Goal: Answer question/provide support: Share knowledge or assist other users

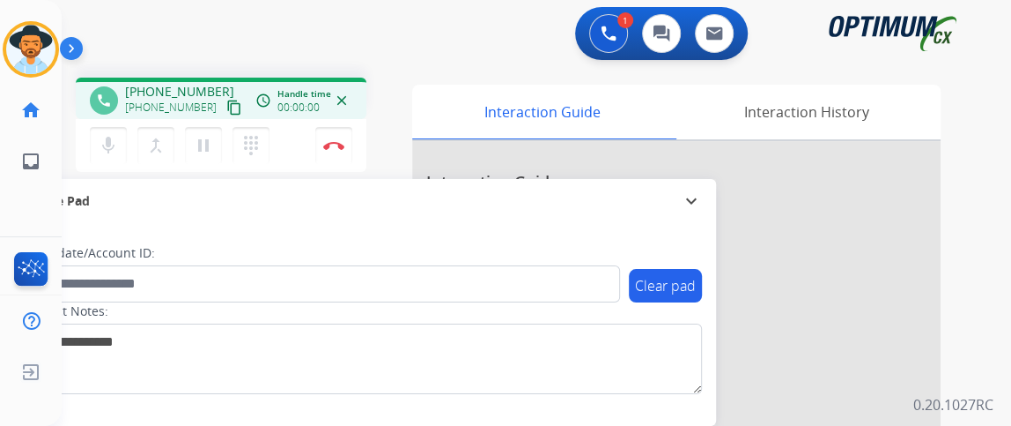
click at [226, 112] on mat-icon "content_copy" at bounding box center [234, 108] width 16 height 16
click at [218, 93] on div "[PHONE_NUMBER] [PHONE_NUMBER] content_copy" at bounding box center [185, 100] width 120 height 35
click at [224, 98] on button "content_copy" at bounding box center [234, 107] width 21 height 21
click at [109, 142] on mat-icon "mic" at bounding box center [108, 145] width 21 height 21
click at [104, 144] on mat-icon "mic_off" at bounding box center [108, 145] width 21 height 21
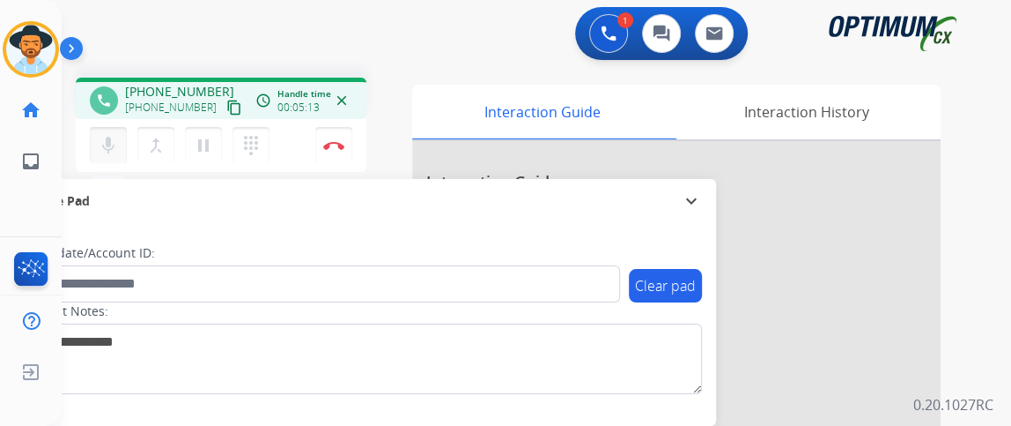
click at [121, 144] on button "mic Mute" at bounding box center [108, 145] width 37 height 37
click at [122, 123] on div "mic_off Mute merge_type Bridge pause Hold dialpad Dialpad Disconnect" at bounding box center [221, 145] width 291 height 53
click at [119, 142] on button "mic_off Mute" at bounding box center [108, 145] width 37 height 37
click at [226, 102] on mat-icon "content_copy" at bounding box center [234, 108] width 16 height 16
click at [340, 138] on button "Disconnect" at bounding box center [333, 145] width 37 height 37
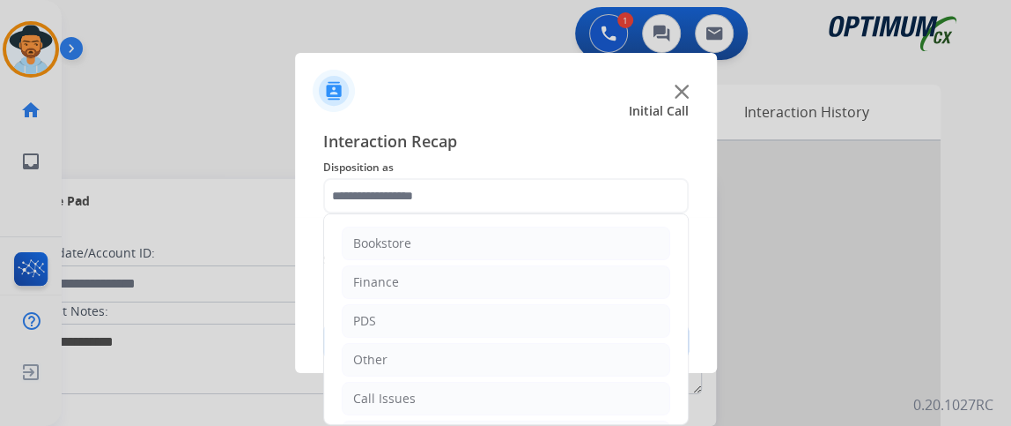
click at [471, 180] on input "text" at bounding box center [506, 195] width 366 height 35
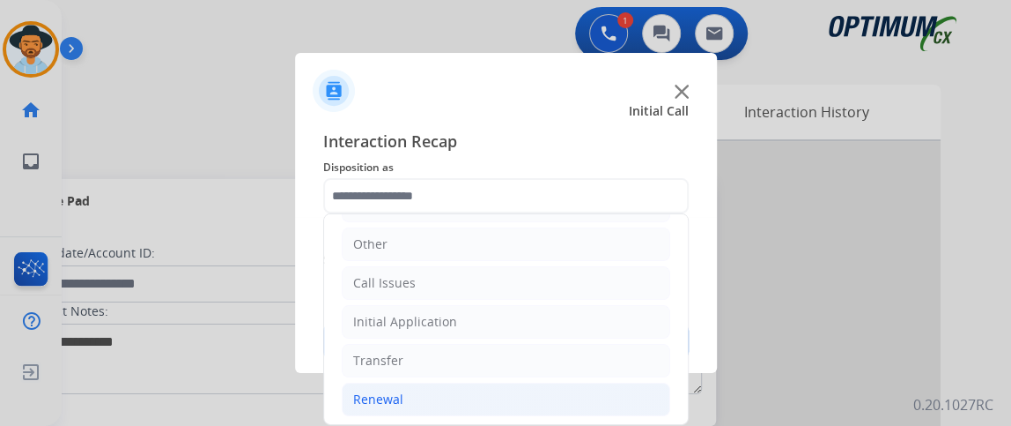
click at [519, 400] on li "Renewal" at bounding box center [506, 398] width 329 height 33
drag, startPoint x: 674, startPoint y: 270, endPoint x: 683, endPoint y: 294, distance: 26.2
click at [683, 302] on div "Bookstore Finance PDS Other Call Issues Initial Application Transfer Renewal Na…" at bounding box center [506, 318] width 366 height 211
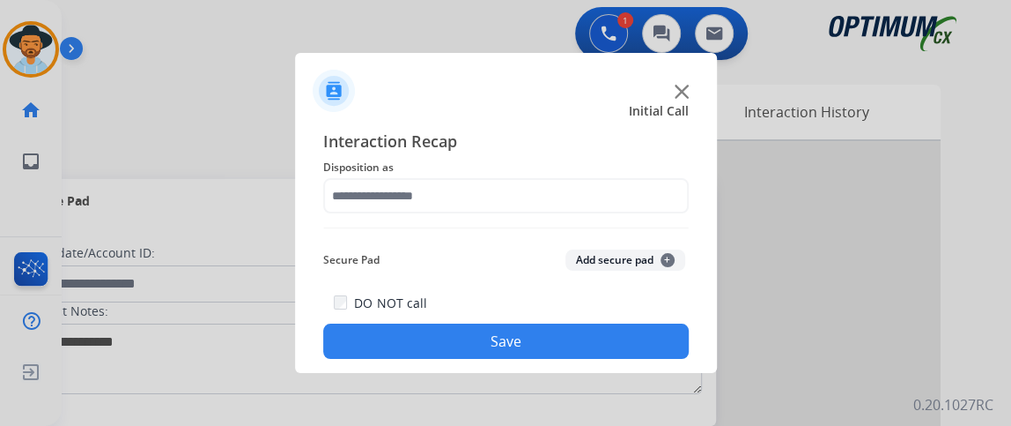
click at [654, 215] on div "Interaction Recap Disposition as Secure Pad Add secure pad + DO NOT call Save" at bounding box center [506, 244] width 366 height 230
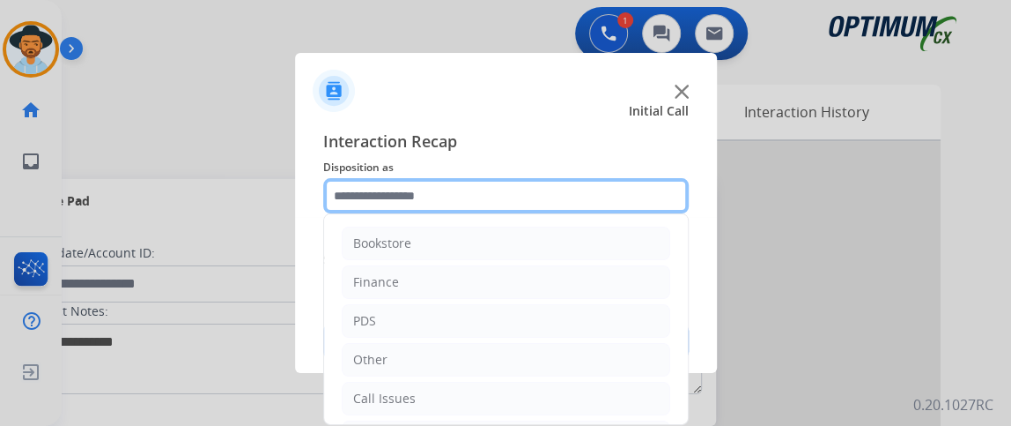
click at [645, 180] on input "text" at bounding box center [506, 195] width 366 height 35
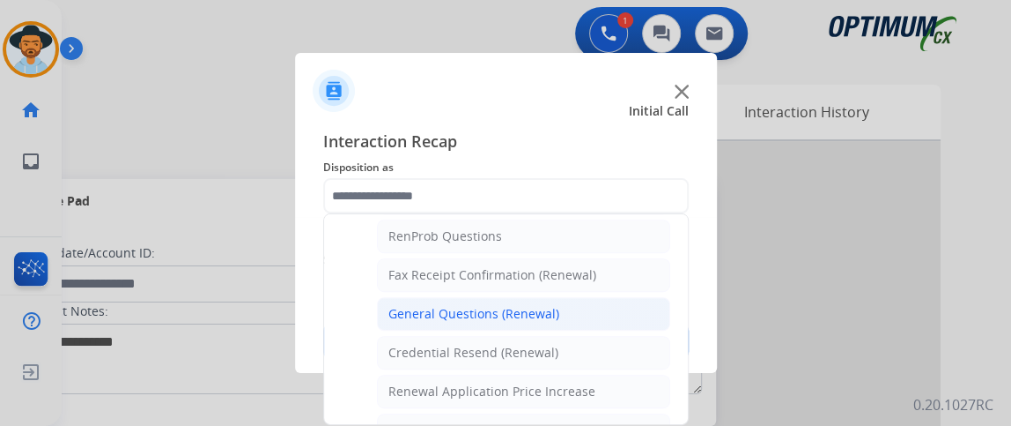
click at [623, 315] on li "General Questions (Renewal)" at bounding box center [523, 313] width 293 height 33
type input "**********"
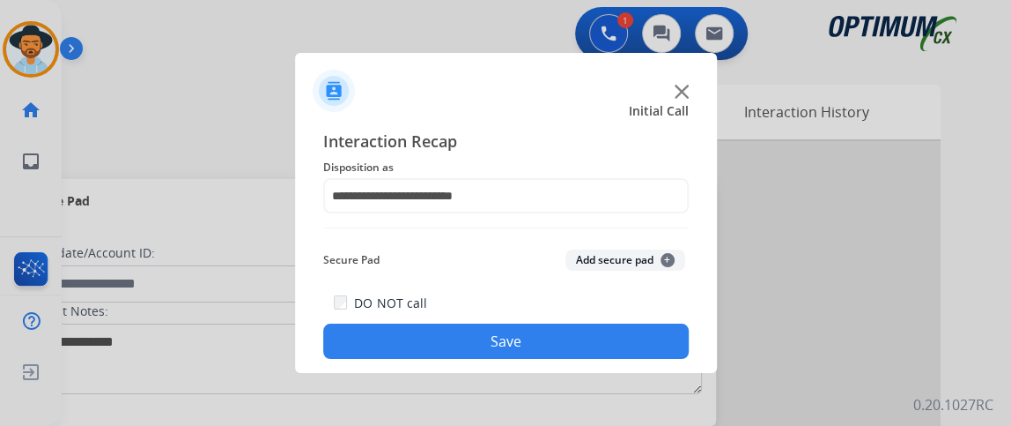
click at [626, 347] on button "Save" at bounding box center [506, 340] width 366 height 35
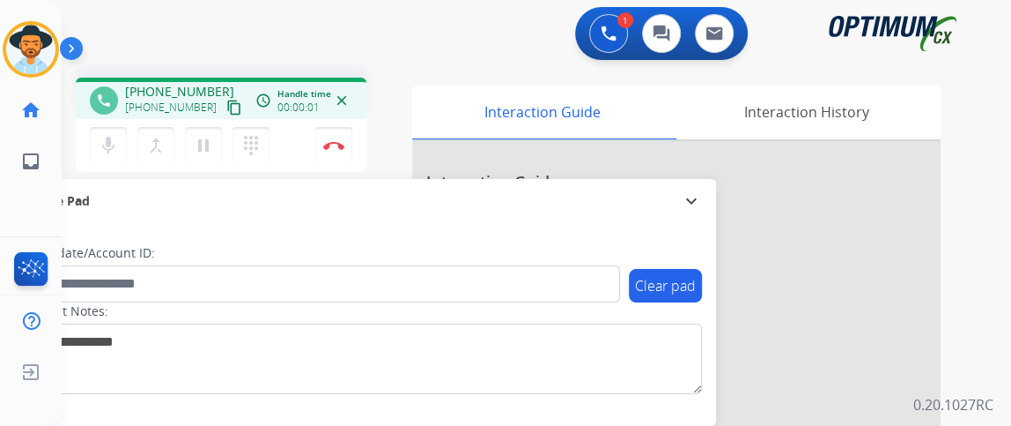
click at [226, 104] on mat-icon "content_copy" at bounding box center [234, 108] width 16 height 16
click at [340, 148] on img at bounding box center [333, 145] width 21 height 9
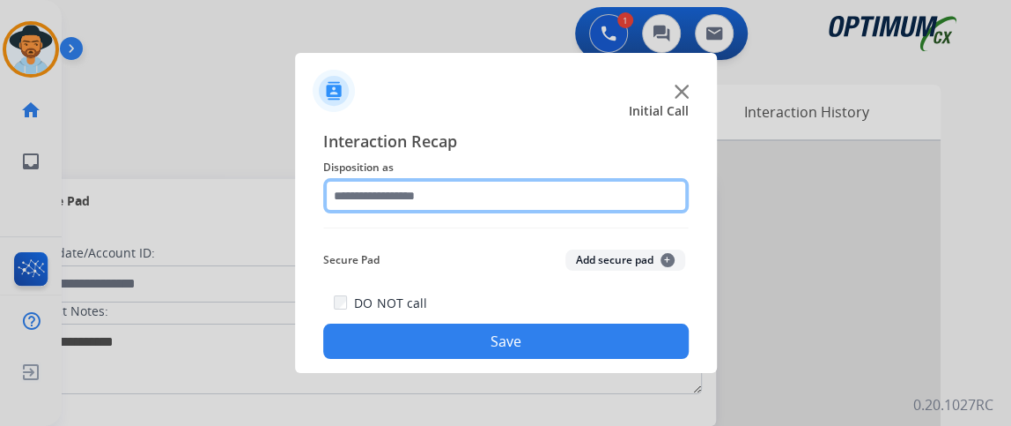
click at [368, 189] on input "text" at bounding box center [506, 195] width 366 height 35
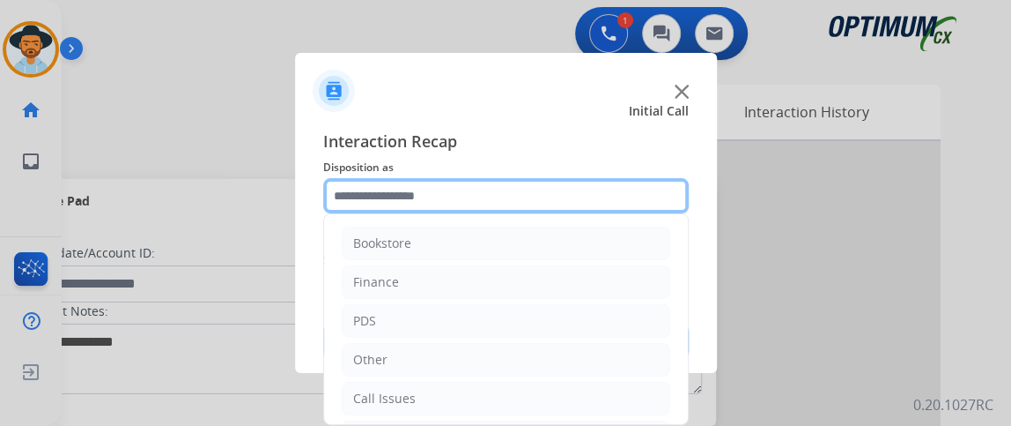
scroll to position [115, 0]
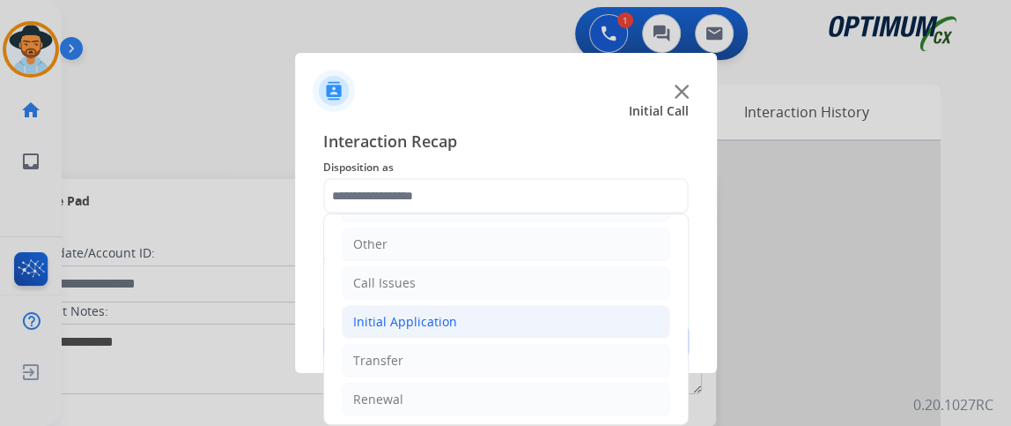
click at [507, 305] on li "Initial Application" at bounding box center [506, 321] width 329 height 33
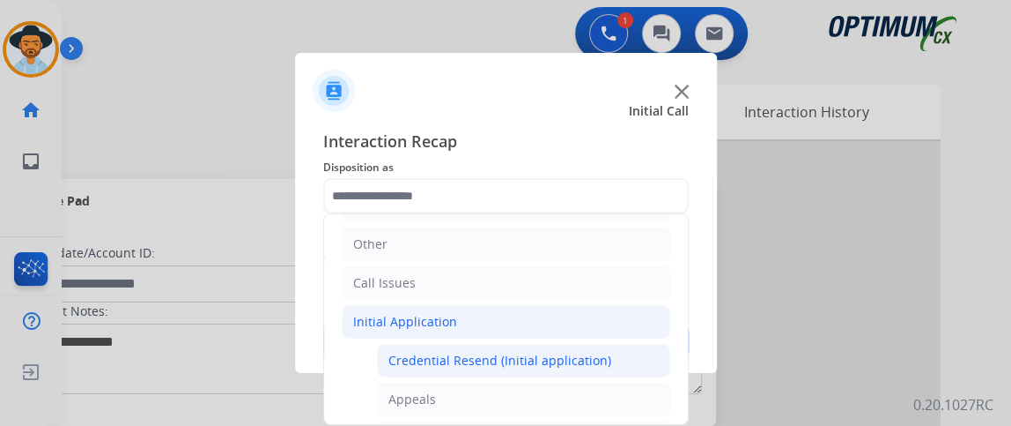
click at [498, 352] on div "Credential Resend (Initial application)" at bounding box center [500, 361] width 223 height 18
type input "**********"
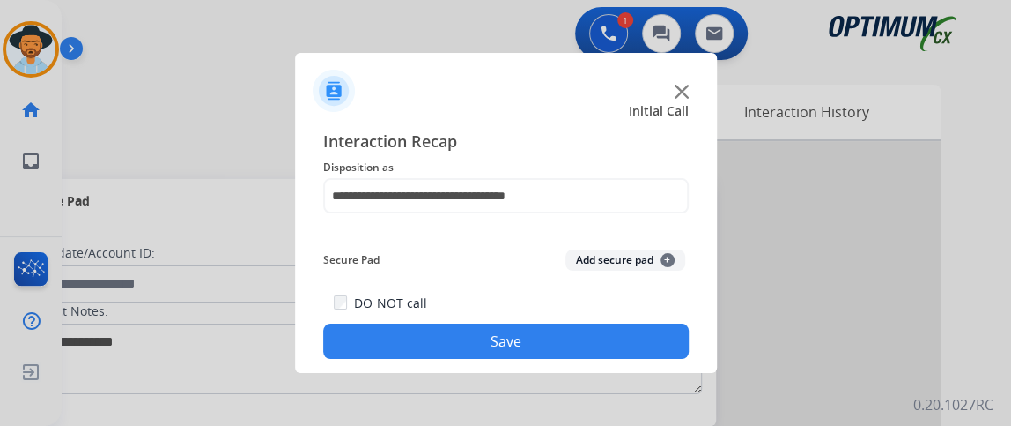
click at [498, 349] on button "Save" at bounding box center [506, 340] width 366 height 35
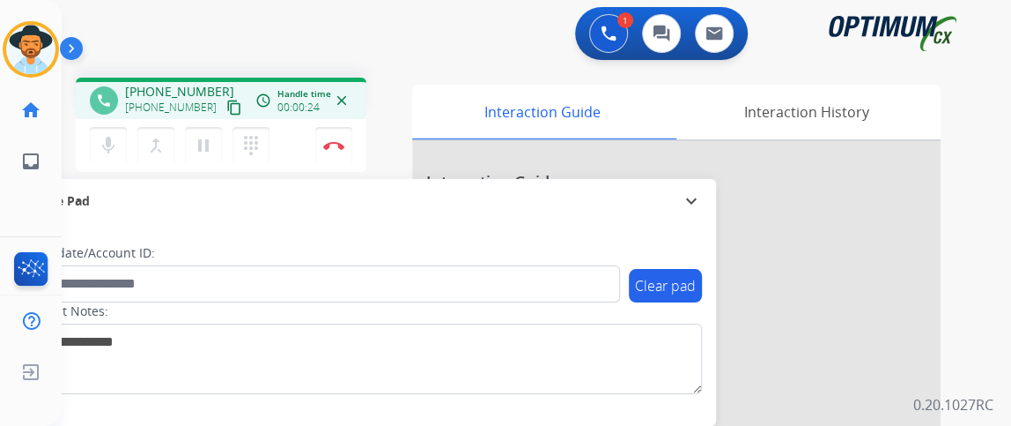
click at [226, 105] on mat-icon "content_copy" at bounding box center [234, 108] width 16 height 16
click at [106, 151] on mat-icon "mic" at bounding box center [108, 145] width 21 height 21
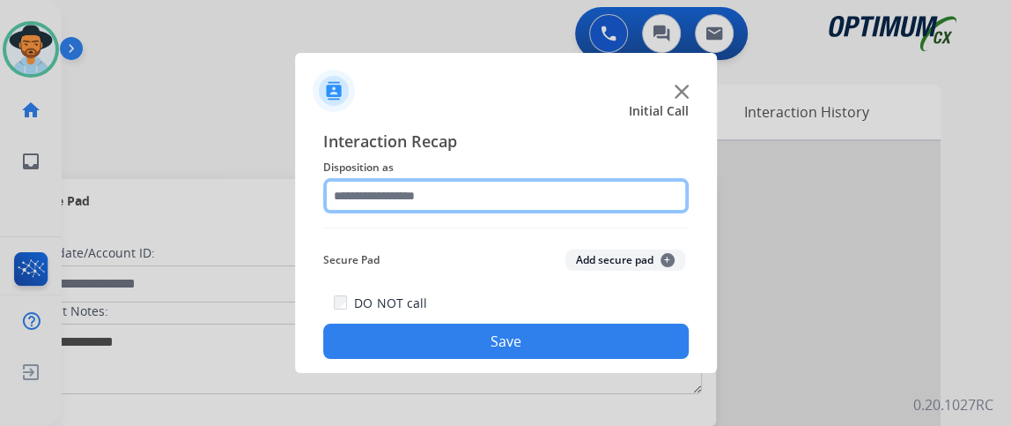
click at [442, 211] on input "text" at bounding box center [506, 195] width 366 height 35
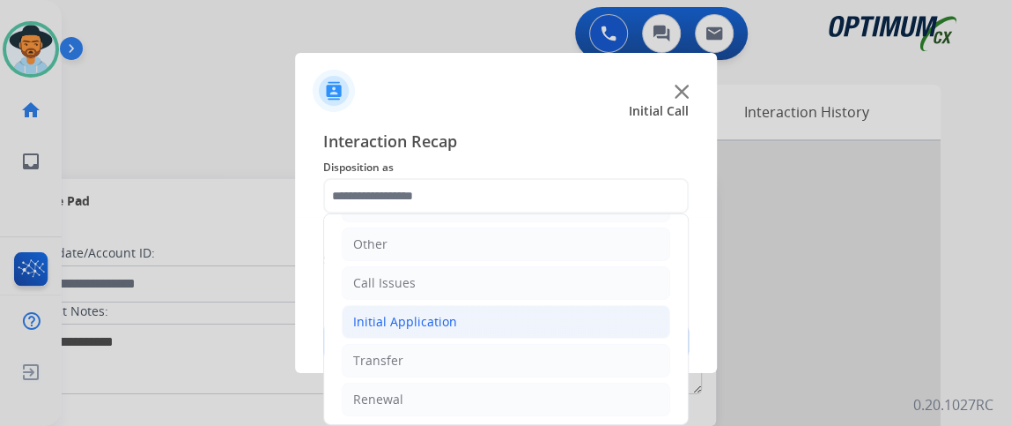
click at [578, 333] on li "Initial Application" at bounding box center [506, 321] width 329 height 33
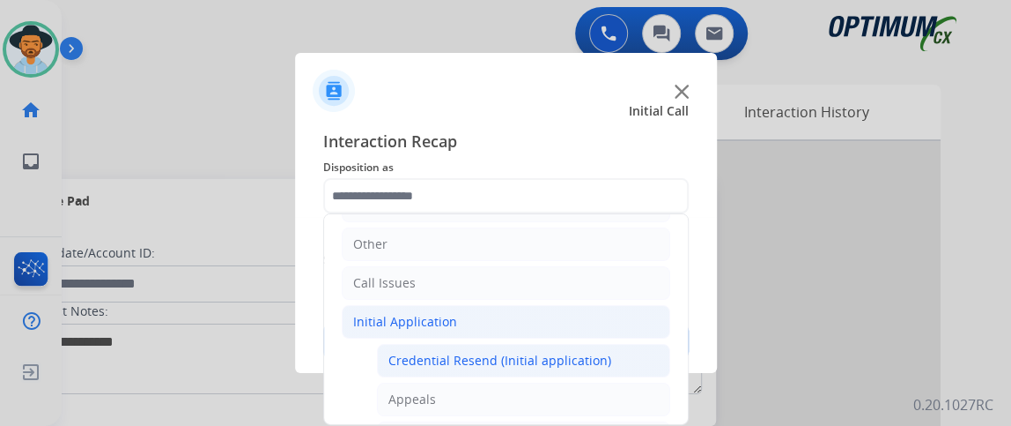
click at [579, 356] on div "Credential Resend (Initial application)" at bounding box center [500, 361] width 223 height 18
type input "**********"
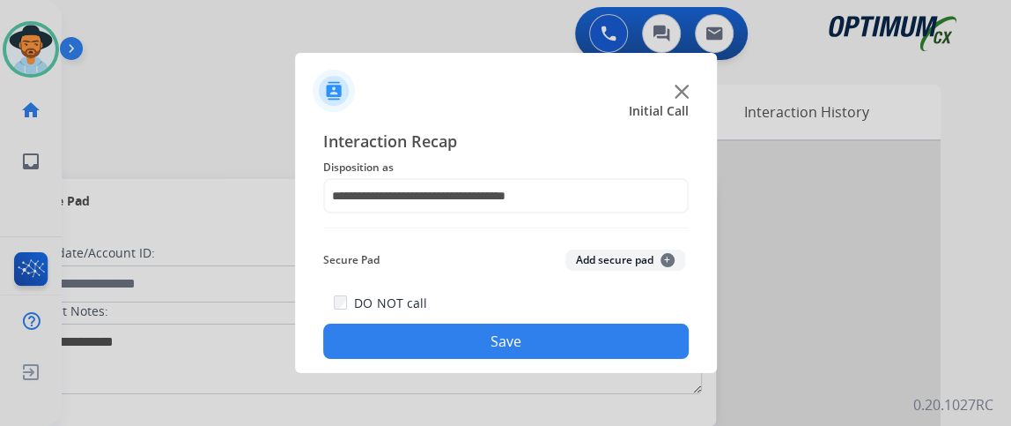
click at [579, 356] on button "Save" at bounding box center [506, 340] width 366 height 35
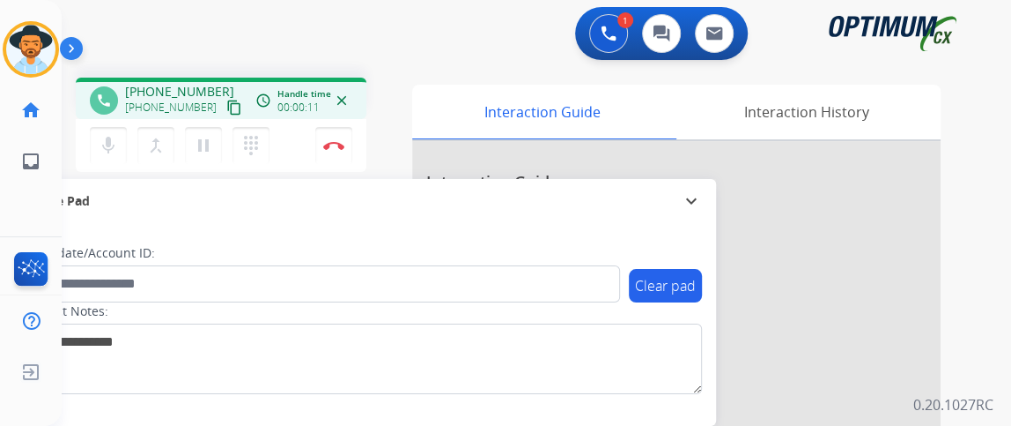
click at [226, 108] on mat-icon "content_copy" at bounding box center [234, 108] width 16 height 16
click at [115, 137] on mat-icon "mic" at bounding box center [108, 145] width 21 height 21
click at [100, 140] on mat-icon "mic_off" at bounding box center [108, 145] width 21 height 21
click at [102, 140] on mat-icon "mic" at bounding box center [108, 145] width 21 height 21
click at [97, 149] on button "mic_off Mute" at bounding box center [108, 145] width 37 height 37
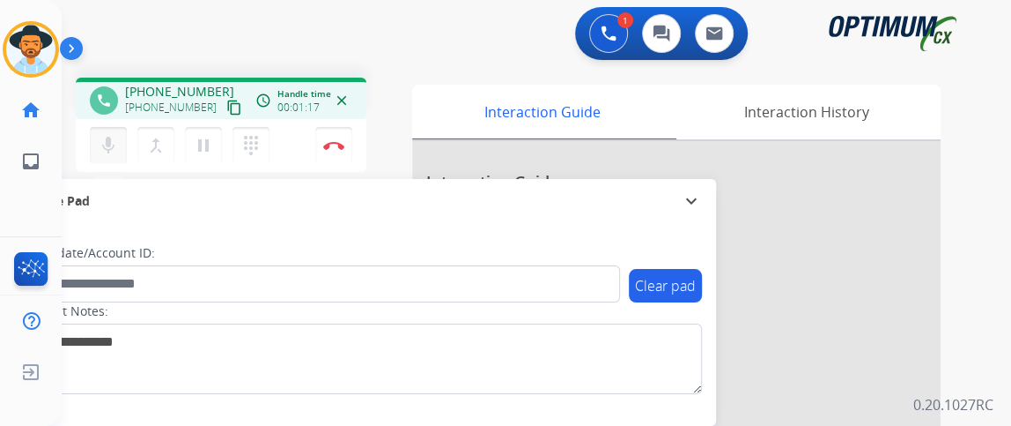
click at [98, 149] on mat-icon "mic" at bounding box center [108, 145] width 21 height 21
click at [98, 147] on mat-icon "mic_off" at bounding box center [108, 145] width 21 height 21
click at [115, 142] on mat-icon "mic" at bounding box center [108, 145] width 21 height 21
click at [113, 148] on mat-icon "mic" at bounding box center [108, 145] width 21 height 21
click at [113, 148] on mat-icon "mic_off" at bounding box center [108, 145] width 21 height 21
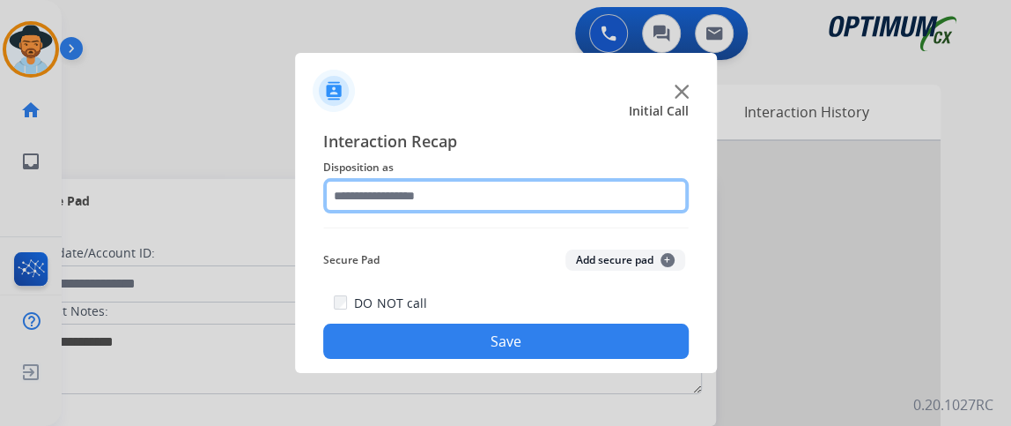
click at [470, 180] on input "text" at bounding box center [506, 195] width 366 height 35
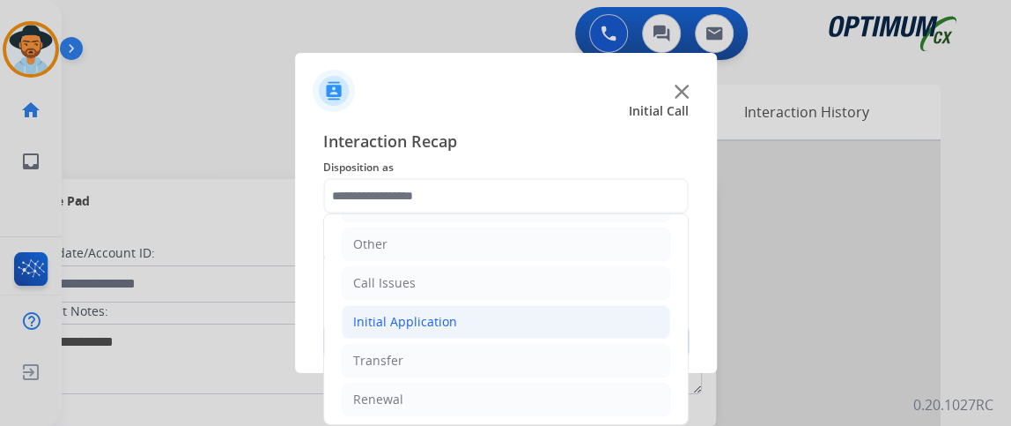
click at [572, 333] on li "Initial Application" at bounding box center [506, 321] width 329 height 33
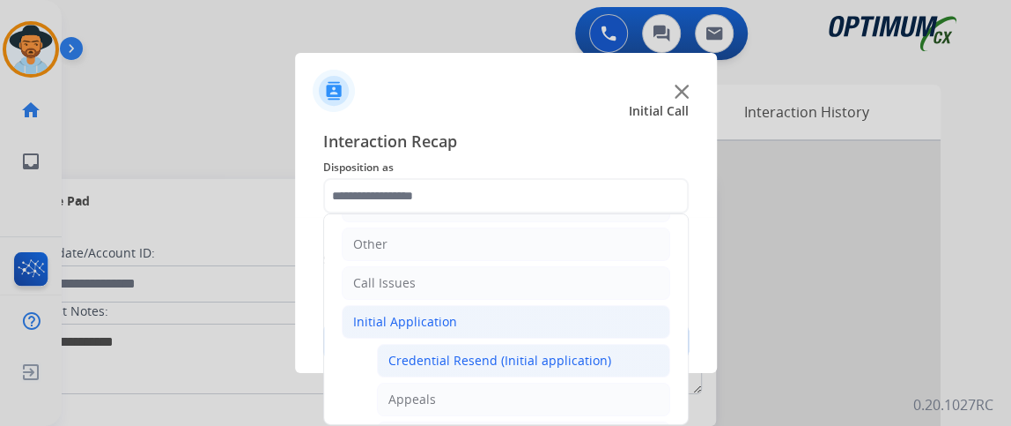
click at [568, 359] on div "Credential Resend (Initial application)" at bounding box center [500, 361] width 223 height 18
type input "**********"
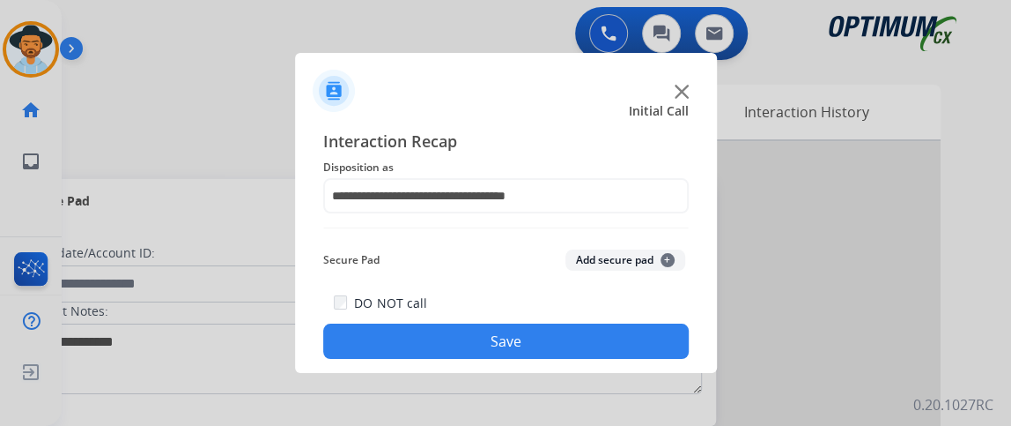
click at [568, 359] on div "**********" at bounding box center [506, 244] width 422 height 258
click at [564, 347] on button "Save" at bounding box center [506, 340] width 366 height 35
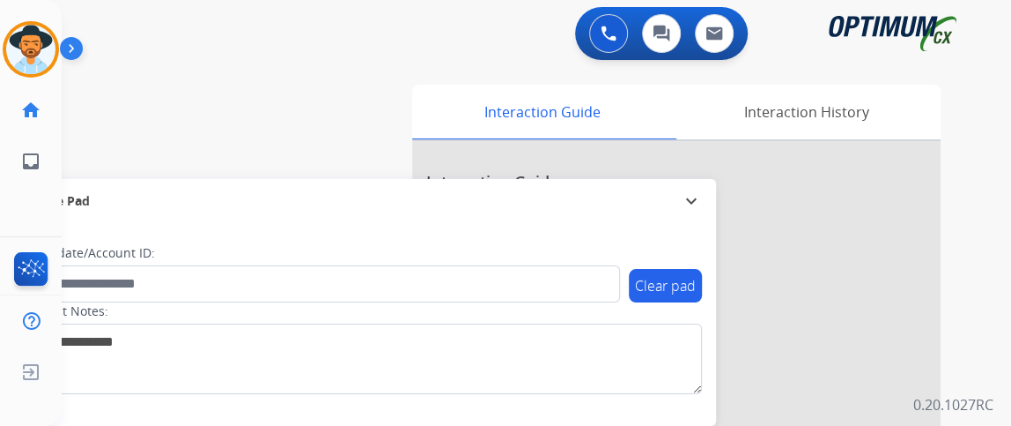
click at [153, 122] on div "swap_horiz Break voice bridge close_fullscreen Connect 3-Way Call merge_type Se…" at bounding box center [515, 430] width 907 height 735
